Goal: Information Seeking & Learning: Find specific page/section

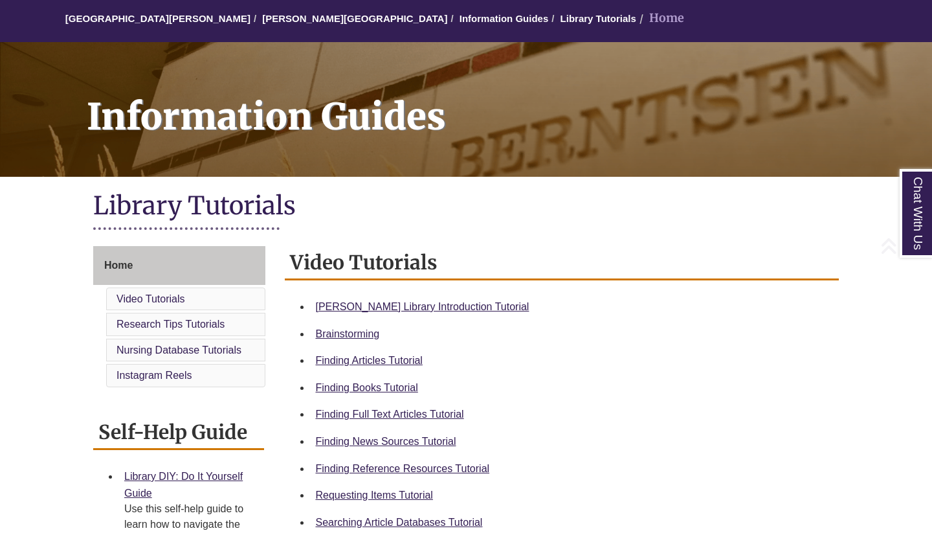
scroll to position [144, 0]
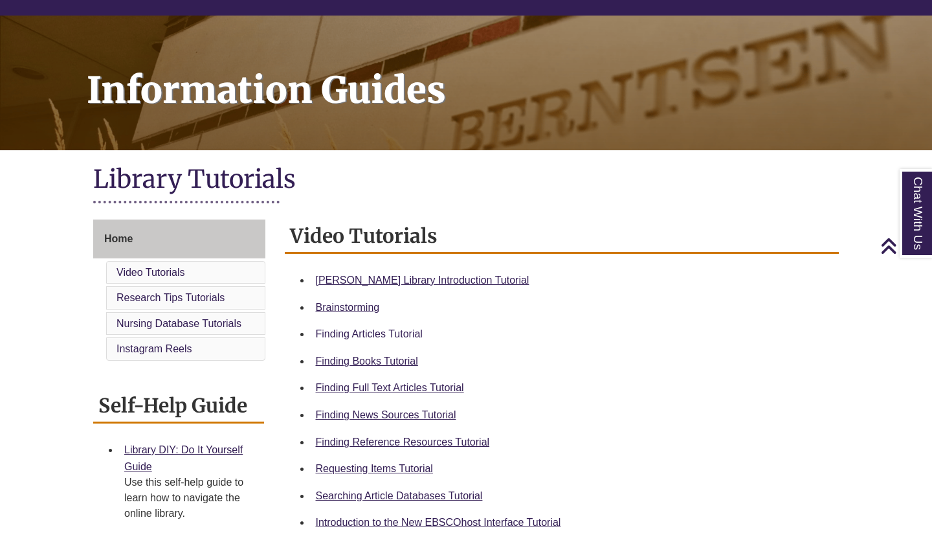
click at [389, 330] on link "Finding Articles Tutorial" at bounding box center [369, 333] width 107 height 11
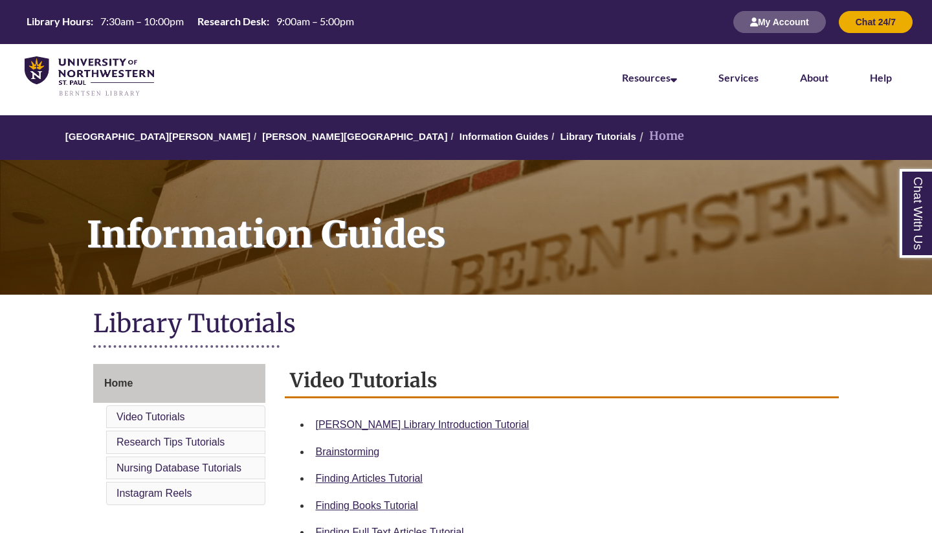
scroll to position [0, 0]
click at [122, 77] on img at bounding box center [89, 76] width 129 height 41
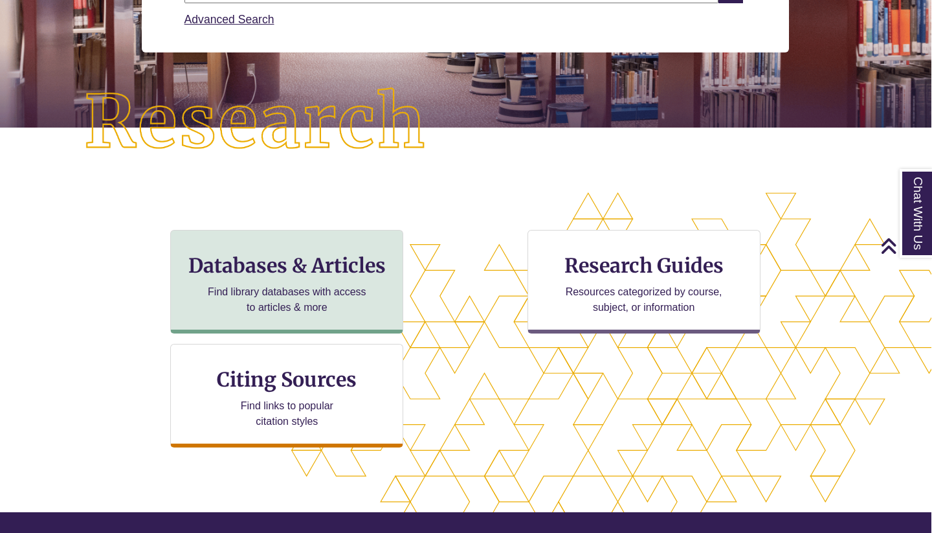
click at [347, 300] on p "Find library databases with access to articles & more" at bounding box center [287, 299] width 169 height 31
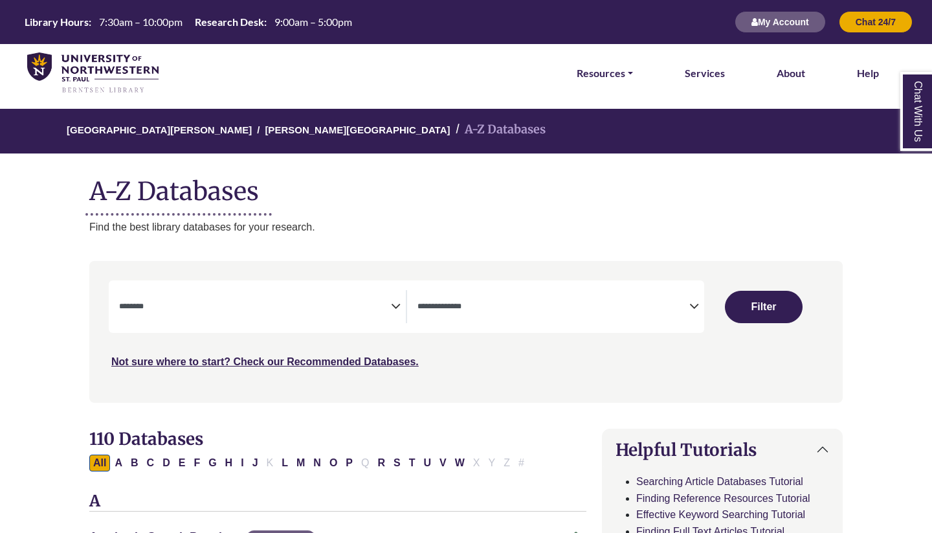
select select "Database Subject Filter"
select select "Database Types Filter"
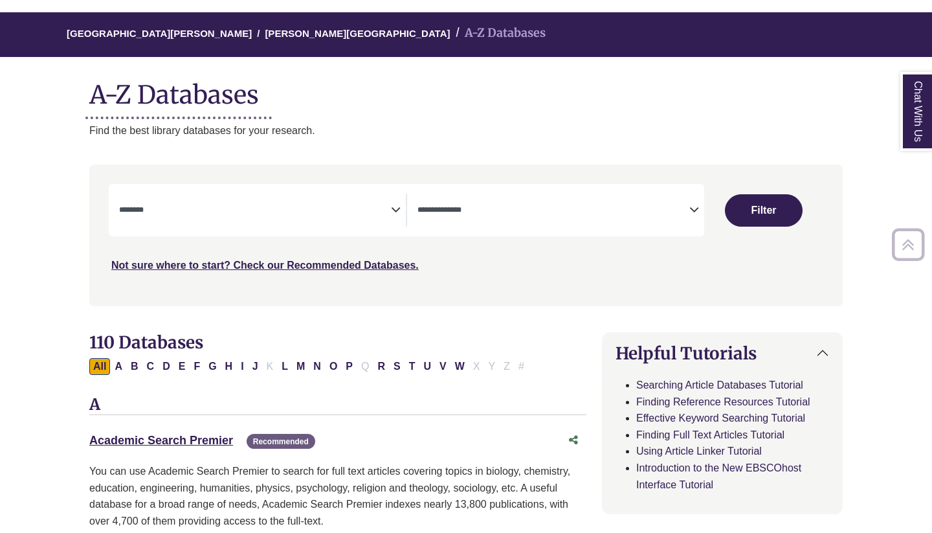
scroll to position [65, 0]
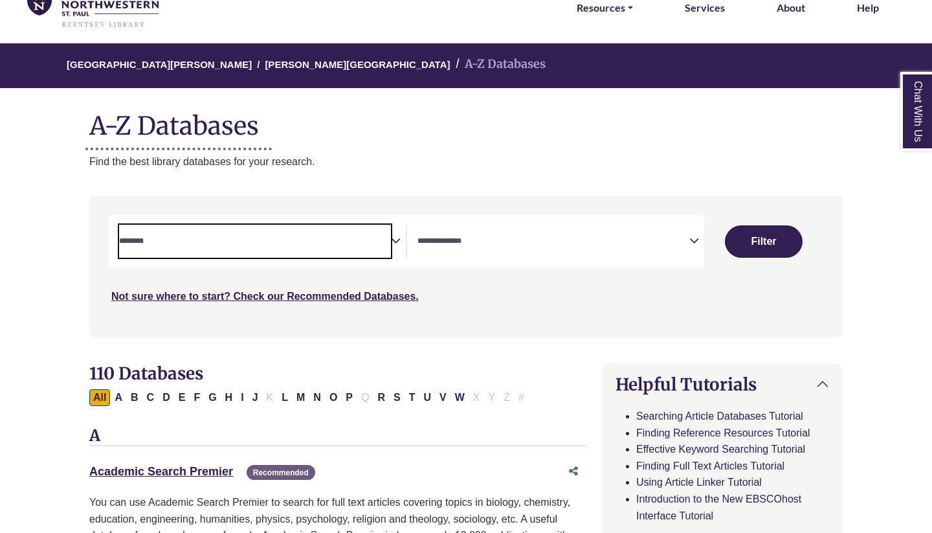
click at [293, 238] on textarea "Search" at bounding box center [255, 242] width 272 height 10
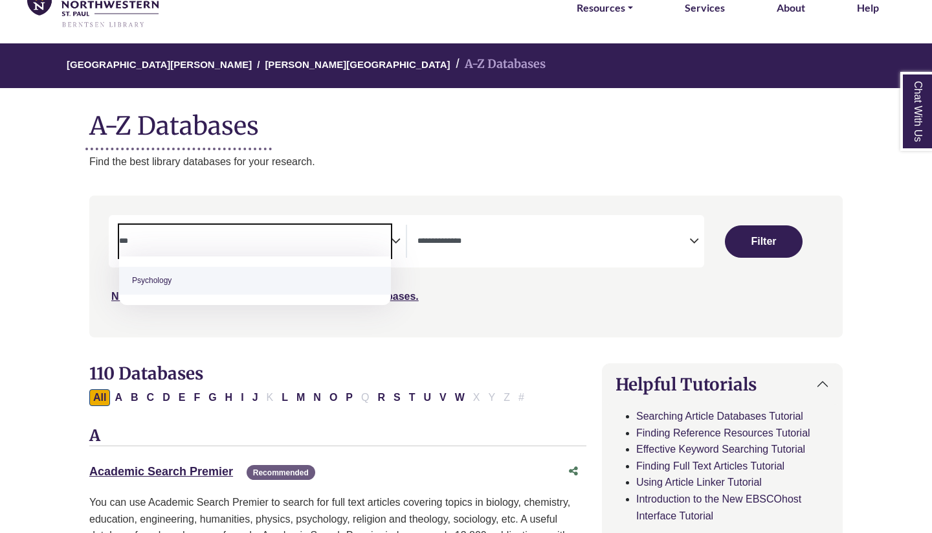
type textarea "***"
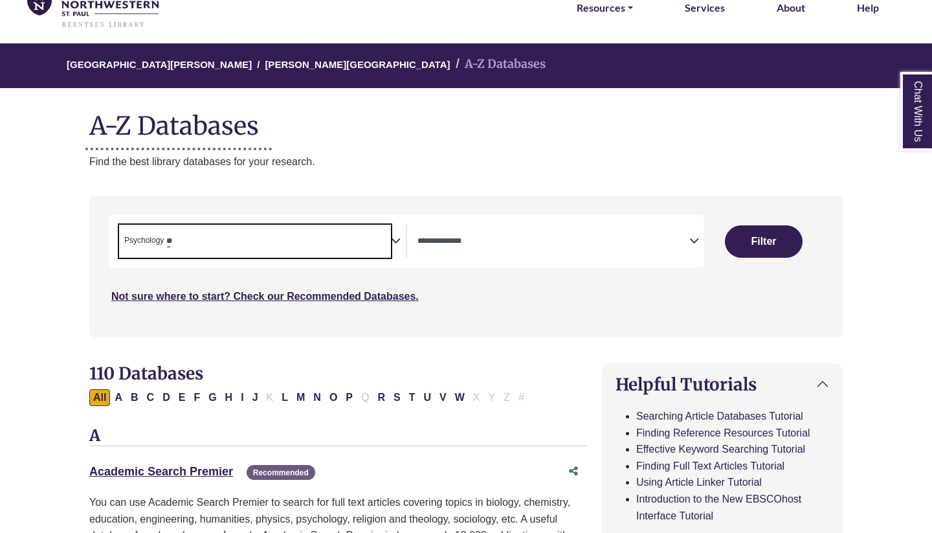
select select "*****"
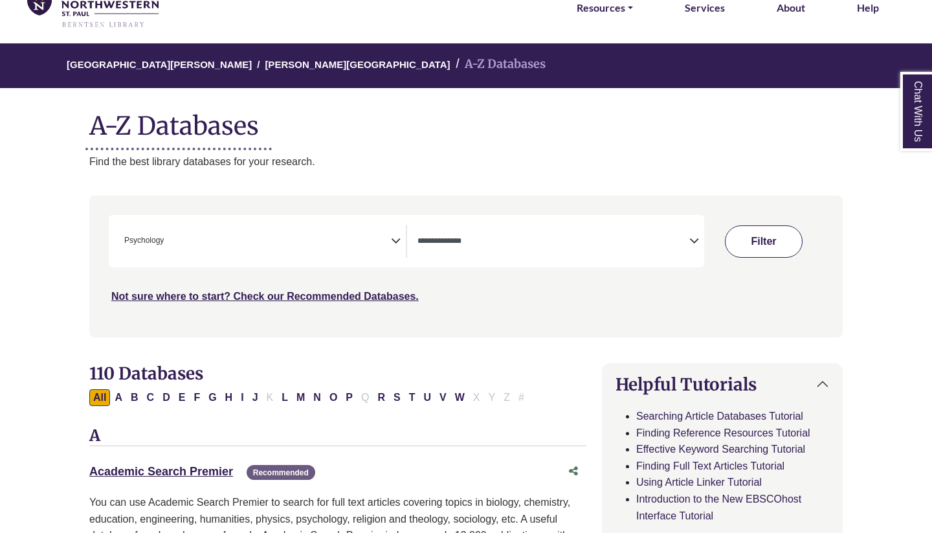
click at [762, 252] on button "Filter" at bounding box center [764, 241] width 78 height 32
select select "Database Types Filter"
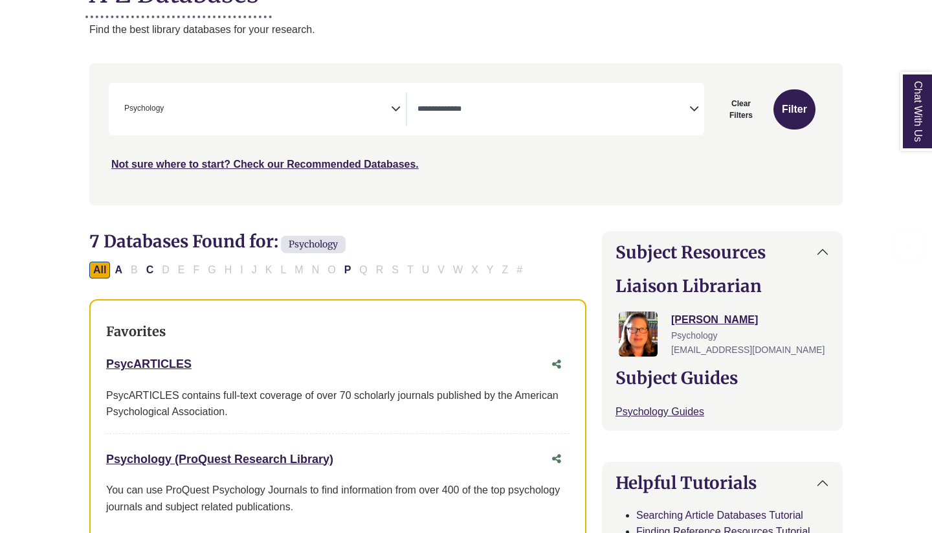
scroll to position [246, 0]
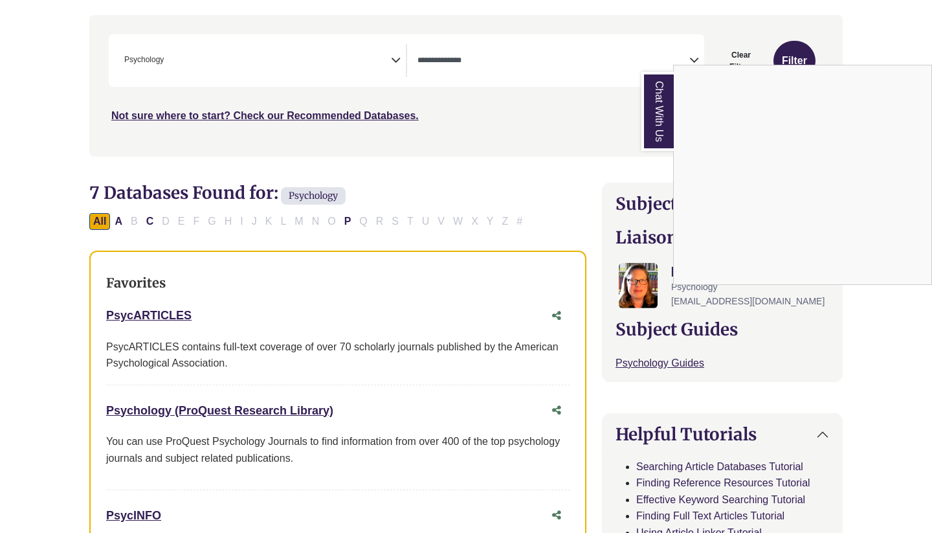
click at [157, 305] on div "Chat With Us" at bounding box center [466, 266] width 932 height 533
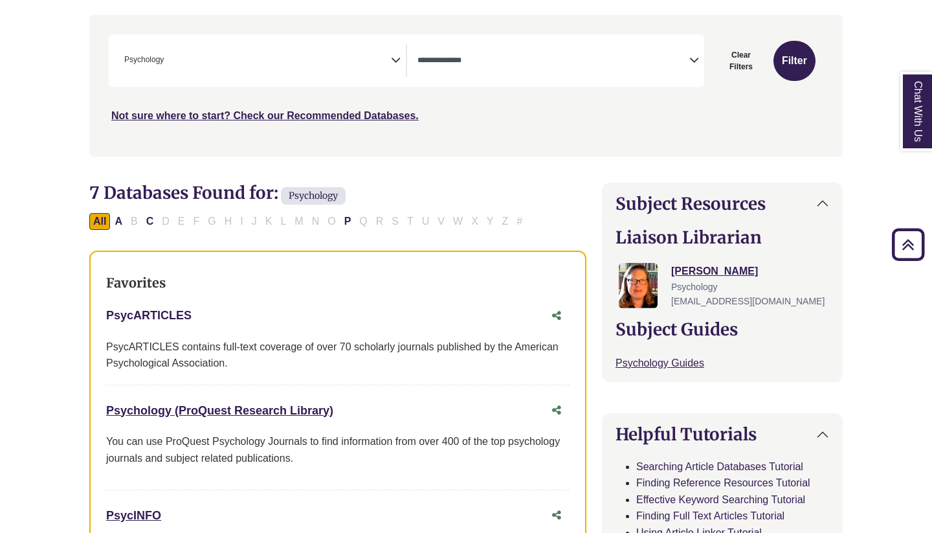
click at [165, 314] on link "PsycARTICLES This link opens in a new window" at bounding box center [148, 315] width 85 height 13
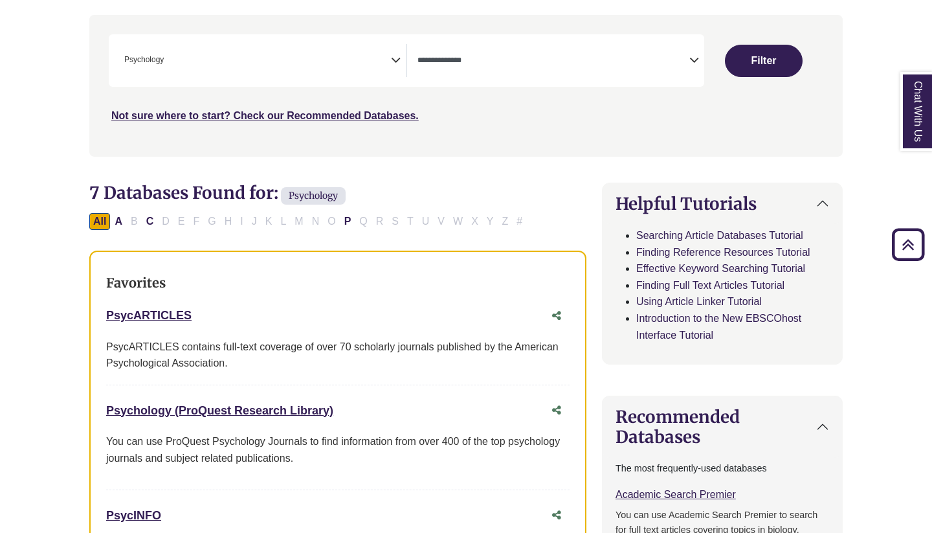
select select "Database Subject Filter"
select select "Database Types Filter"
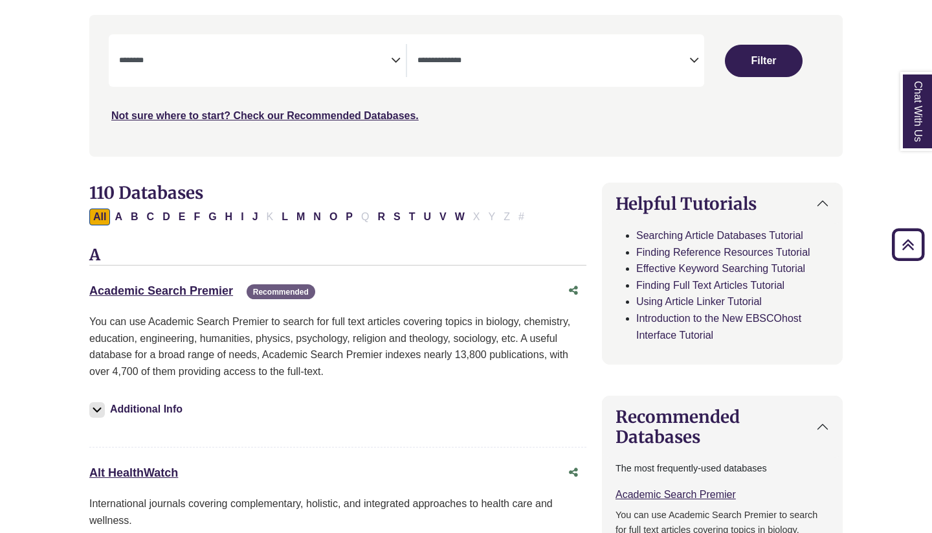
scroll to position [65, 24]
